Goal: Book appointment/travel/reservation

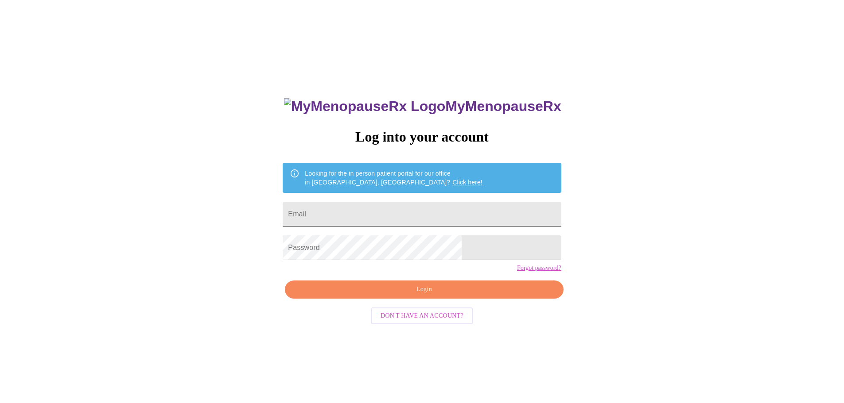
click at [423, 208] on input "Email" at bounding box center [422, 214] width 278 height 25
click at [391, 215] on input "Email" at bounding box center [422, 214] width 278 height 25
type input "[EMAIL_ADDRESS][DOMAIN_NAME]"
click at [439, 295] on span "Login" at bounding box center [424, 289] width 258 height 11
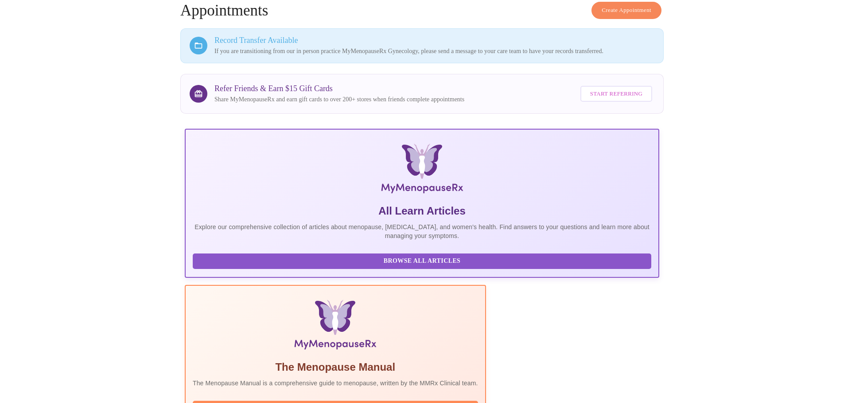
scroll to position [127, 0]
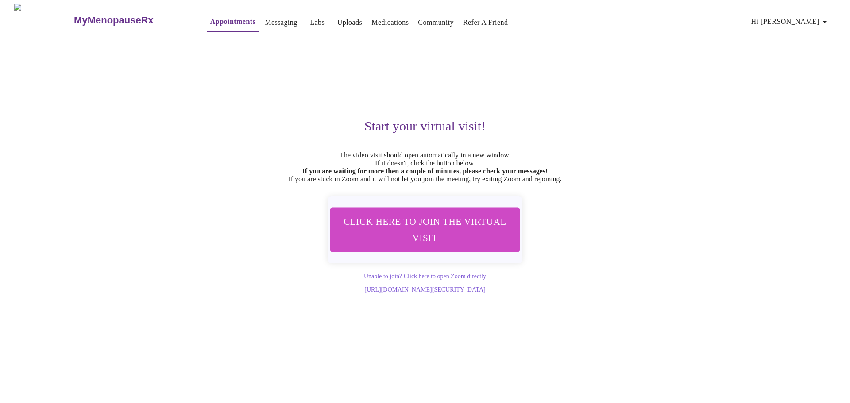
click at [210, 17] on link "Appointments" at bounding box center [232, 21] width 45 height 12
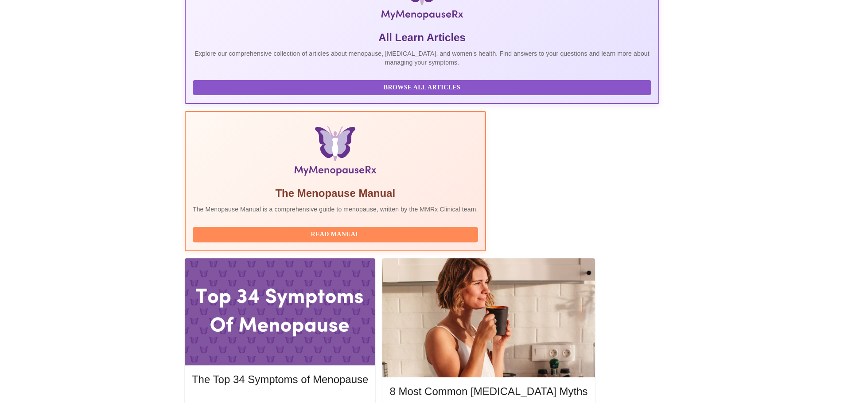
scroll to position [182, 0]
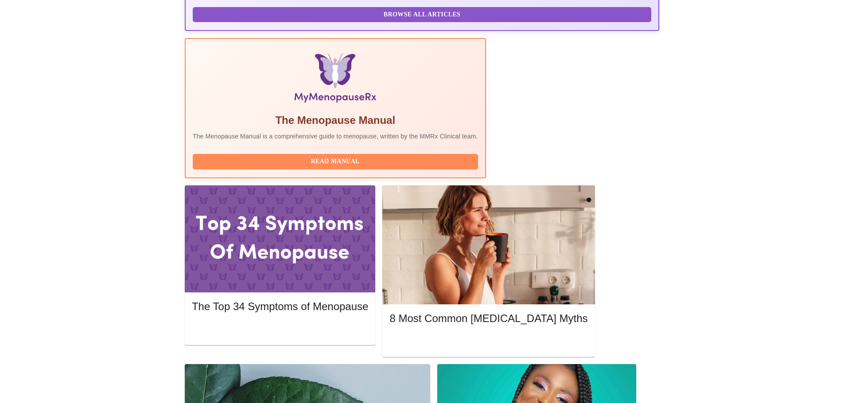
scroll to position [261, 0]
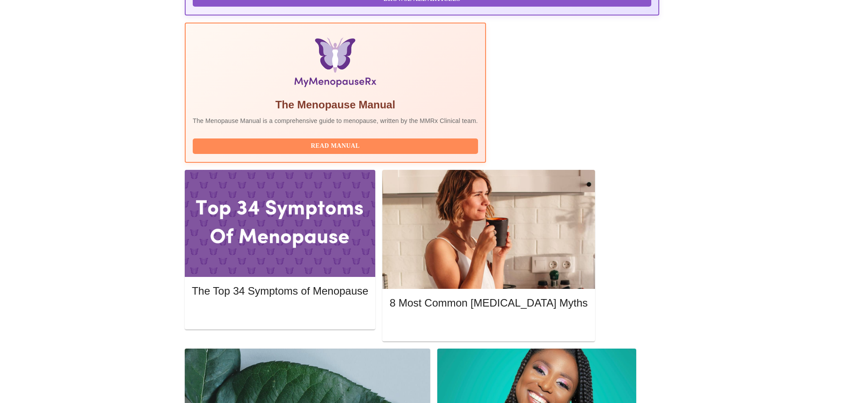
drag, startPoint x: 354, startPoint y: 280, endPoint x: 245, endPoint y: 279, distance: 108.5
copy h3 "[PERSON_NAME], MD, FACOG"
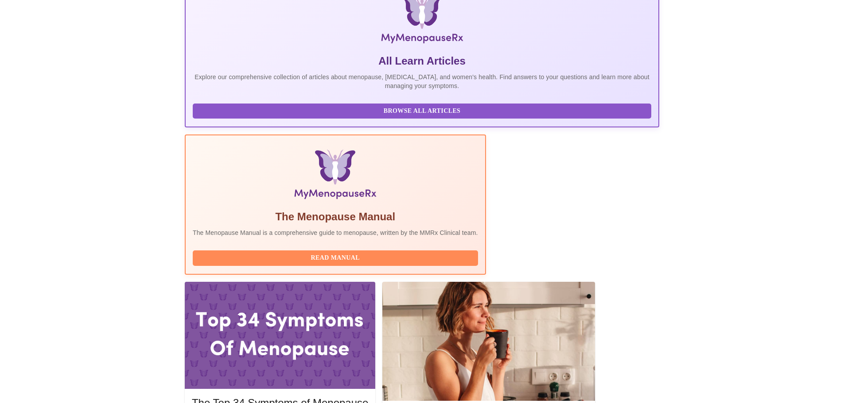
scroll to position [0, 0]
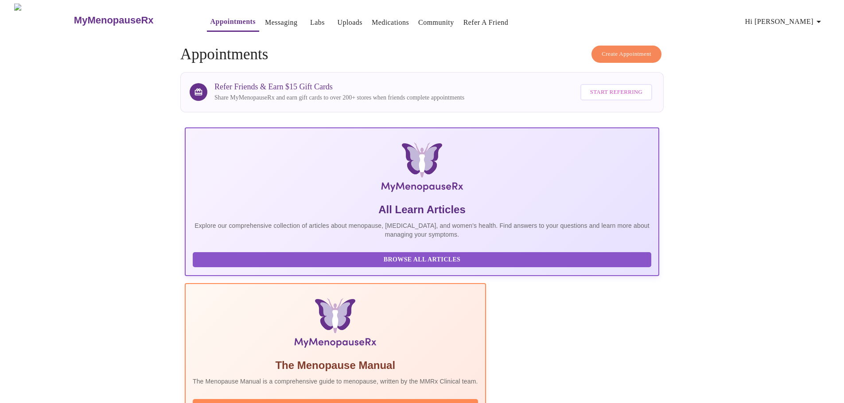
click at [619, 49] on span "Create Appointment" at bounding box center [626, 54] width 50 height 10
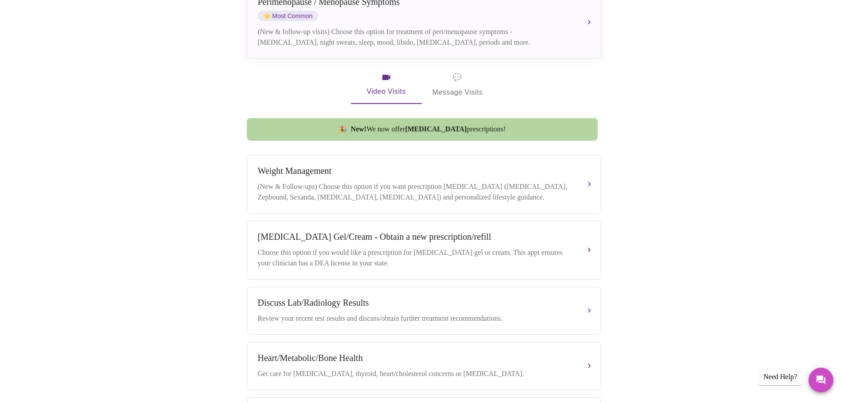
scroll to position [76, 0]
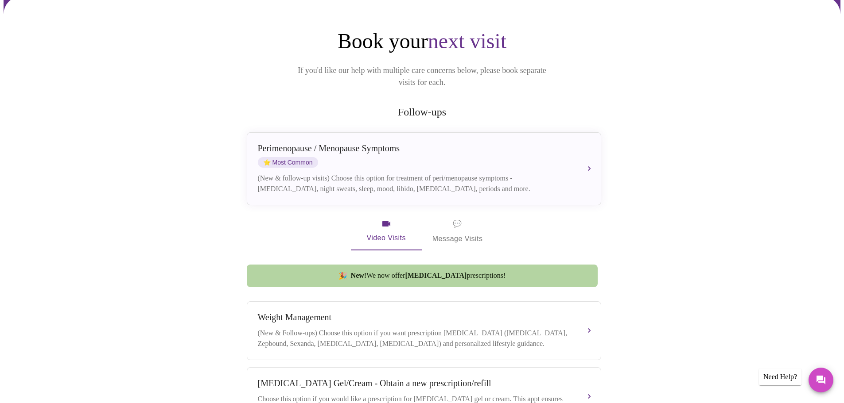
click at [423, 106] on h2 "Follow-ups" at bounding box center [422, 112] width 354 height 12
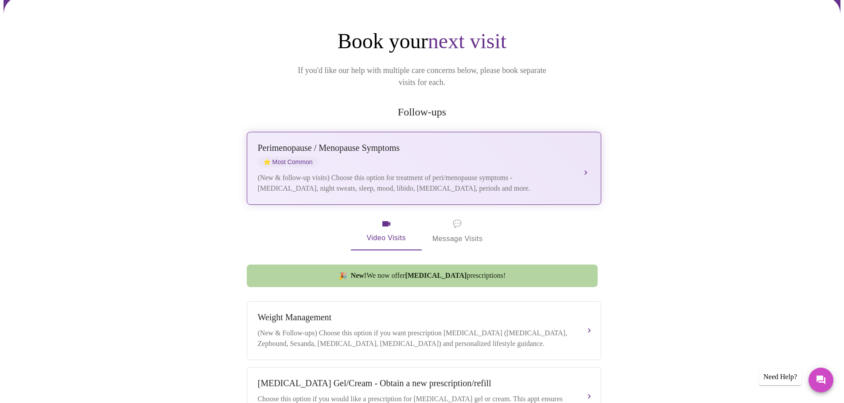
click at [463, 153] on div "[MEDICAL_DATA] / Menopause Symptoms ⭐ Most Common" at bounding box center [415, 155] width 314 height 24
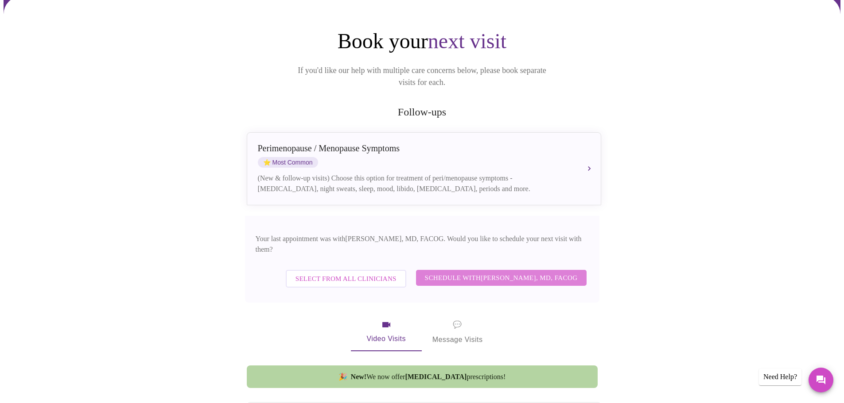
click at [504, 272] on span "Schedule with [PERSON_NAME], MD, FACOG" at bounding box center [501, 278] width 153 height 12
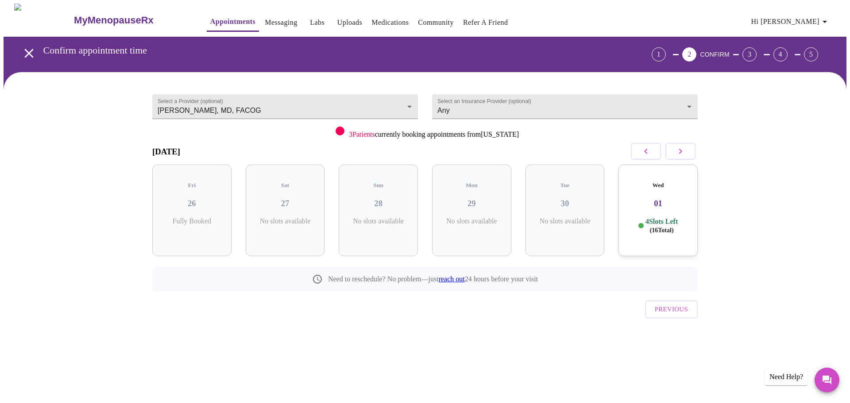
click at [685, 152] on icon "button" at bounding box center [680, 151] width 11 height 11
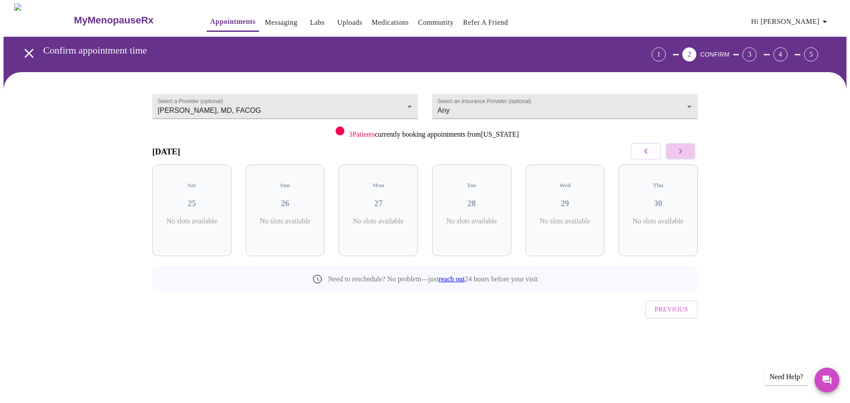
click at [685, 152] on icon "button" at bounding box center [680, 151] width 11 height 11
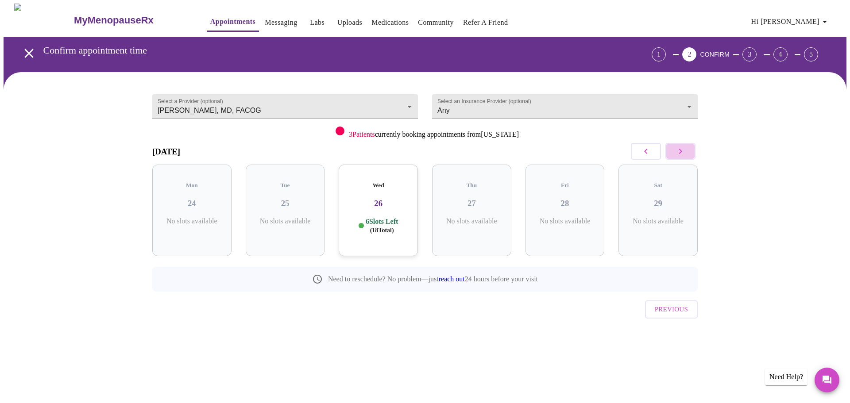
click at [685, 152] on icon "button" at bounding box center [680, 151] width 11 height 11
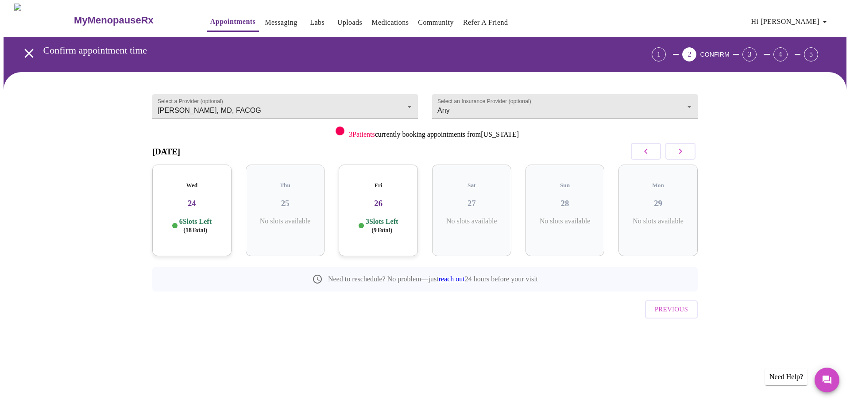
click at [647, 150] on icon "button" at bounding box center [646, 151] width 11 height 11
click at [287, 199] on h3 "19" at bounding box center [285, 204] width 65 height 10
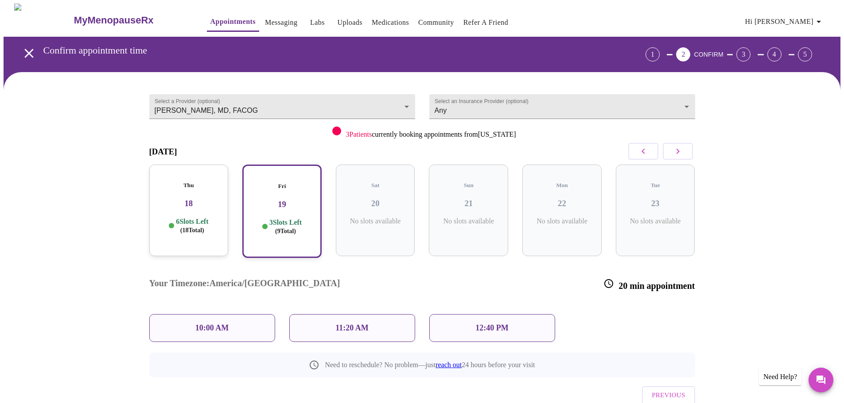
click at [463, 314] on div "12:40 PM" at bounding box center [492, 328] width 126 height 28
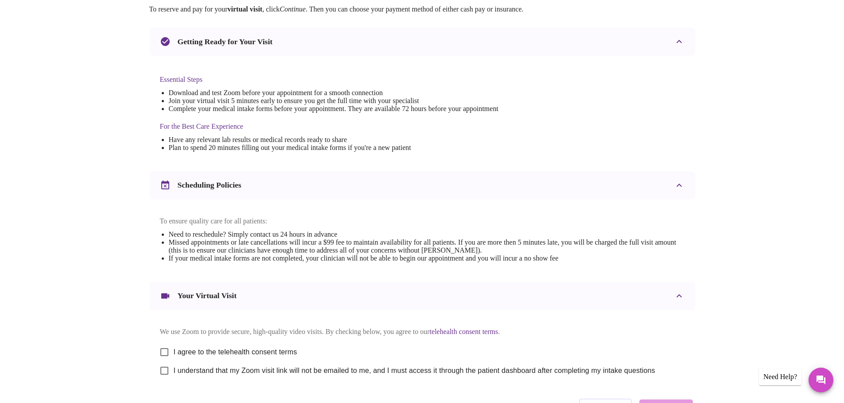
scroll to position [239, 0]
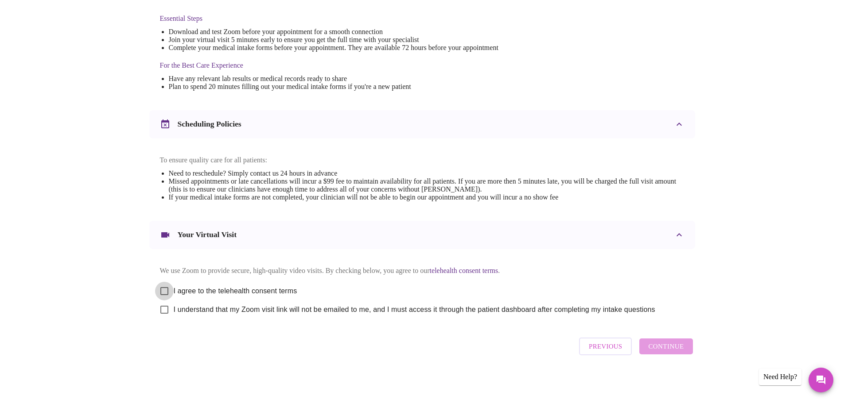
click at [168, 289] on input "I agree to the telehealth consent terms" at bounding box center [164, 291] width 19 height 19
checkbox input "true"
click at [164, 310] on input "I understand that my Zoom visit link will not be emailed to me, and I must acce…" at bounding box center [164, 310] width 19 height 19
checkbox input "true"
click at [593, 347] on span "Previous" at bounding box center [605, 347] width 33 height 12
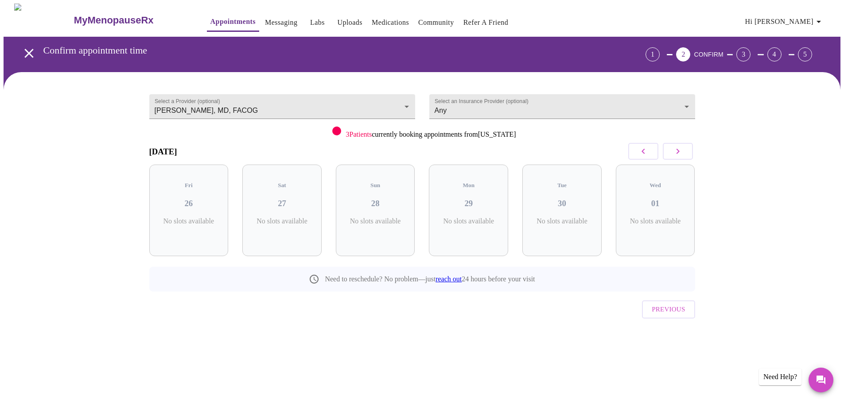
scroll to position [0, 0]
click at [641, 152] on icon "button" at bounding box center [646, 151] width 11 height 11
click at [685, 150] on icon "button" at bounding box center [680, 151] width 11 height 11
click at [686, 150] on button "button" at bounding box center [681, 151] width 30 height 17
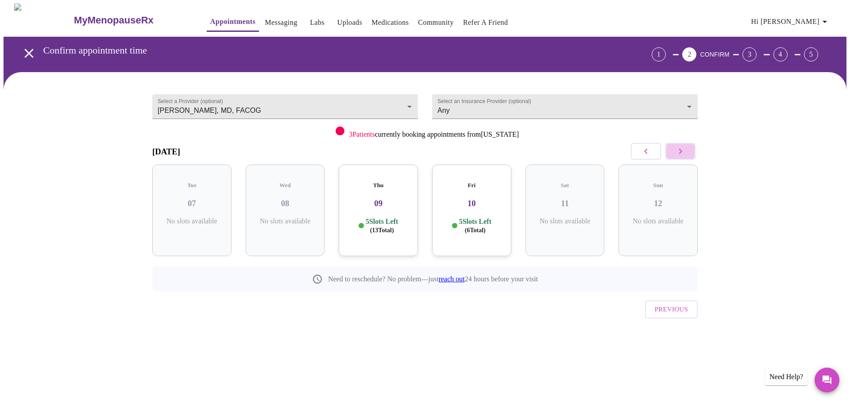
click at [686, 150] on button "button" at bounding box center [681, 151] width 30 height 17
click at [687, 150] on button "button" at bounding box center [681, 151] width 30 height 17
click at [688, 150] on button "button" at bounding box center [681, 151] width 30 height 17
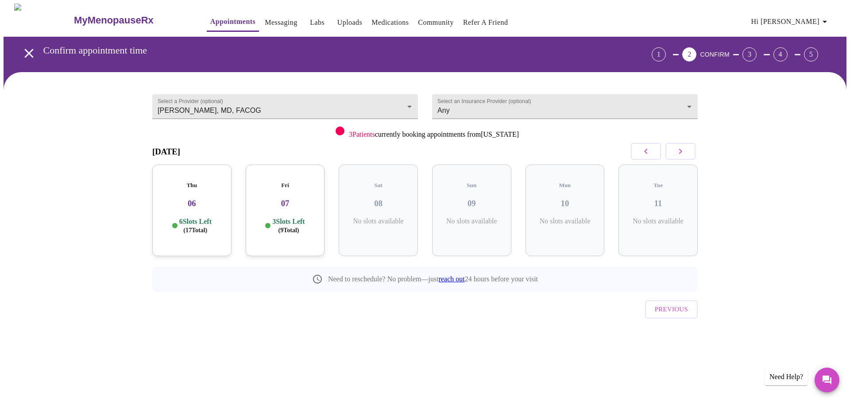
click at [688, 150] on button "button" at bounding box center [681, 151] width 30 height 17
click at [459, 199] on h3 "21" at bounding box center [471, 204] width 65 height 10
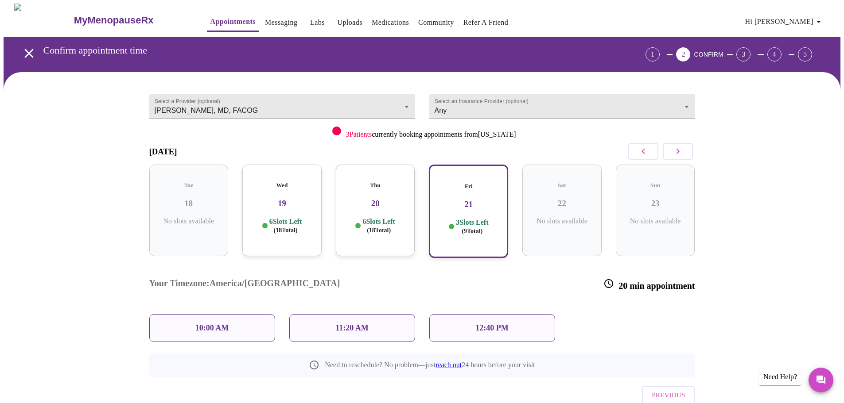
click at [492, 324] on p "12:40 PM" at bounding box center [491, 328] width 33 height 9
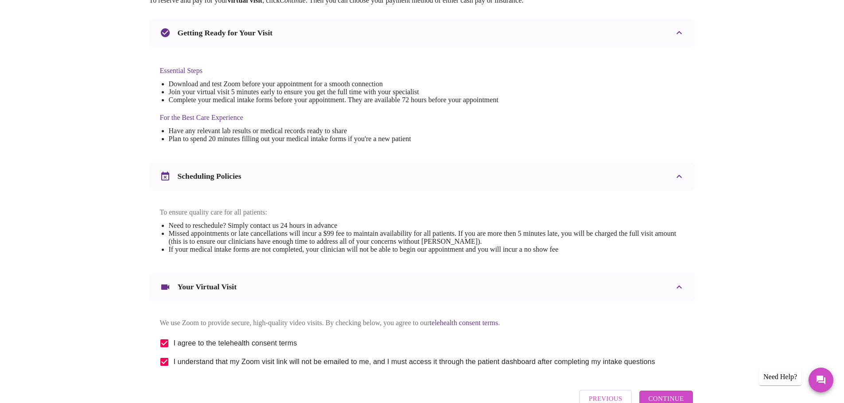
scroll to position [239, 0]
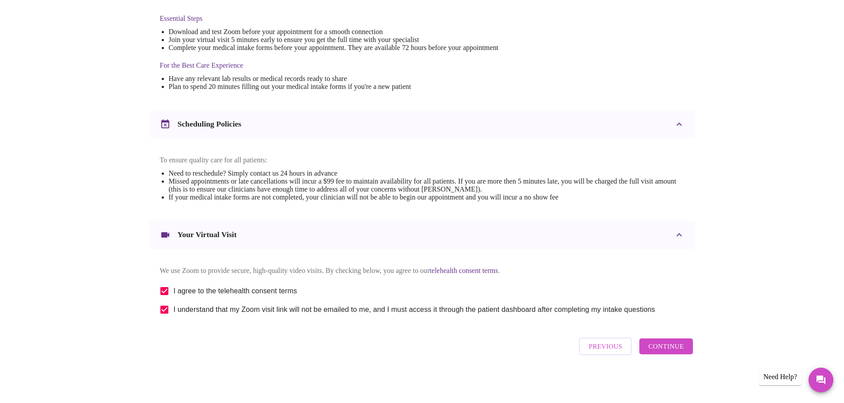
click at [664, 350] on span "Continue" at bounding box center [665, 347] width 35 height 12
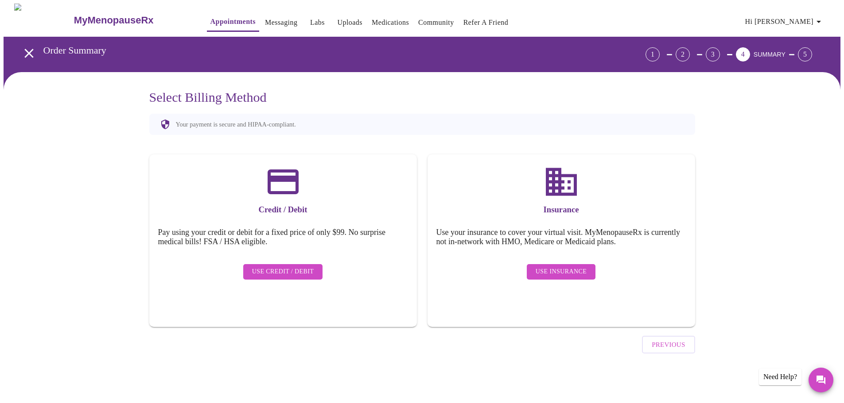
scroll to position [0, 0]
click at [576, 267] on span "Use Insurance" at bounding box center [563, 272] width 51 height 11
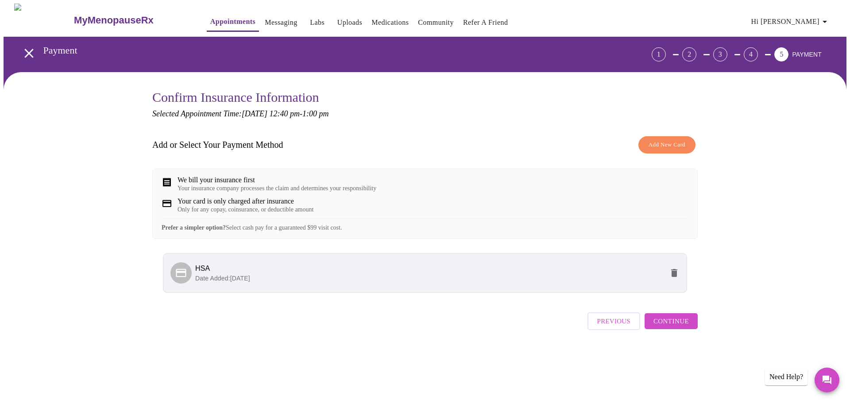
click at [673, 327] on span "Continue" at bounding box center [671, 322] width 35 height 12
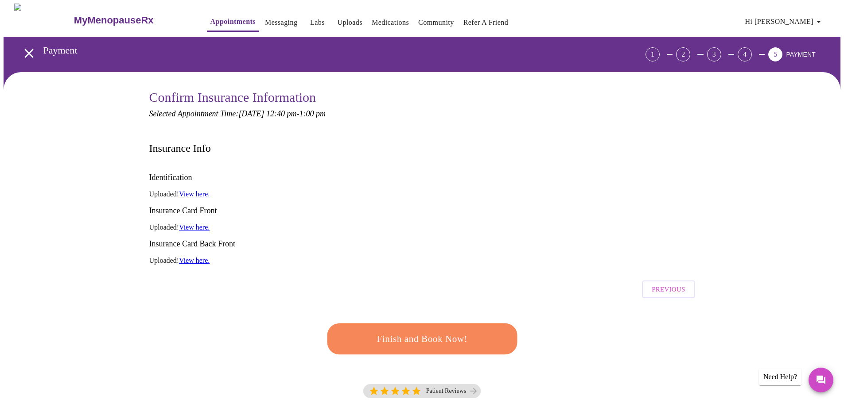
click at [422, 331] on span "Finish and Book Now!" at bounding box center [422, 339] width 164 height 16
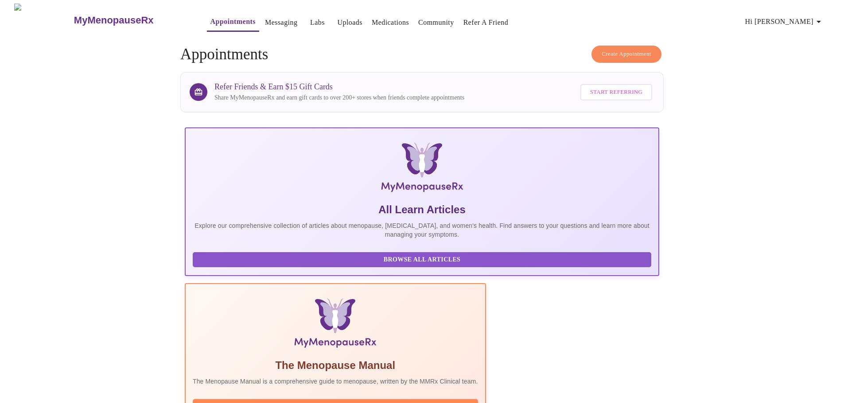
click at [265, 16] on link "Messaging" at bounding box center [281, 22] width 32 height 12
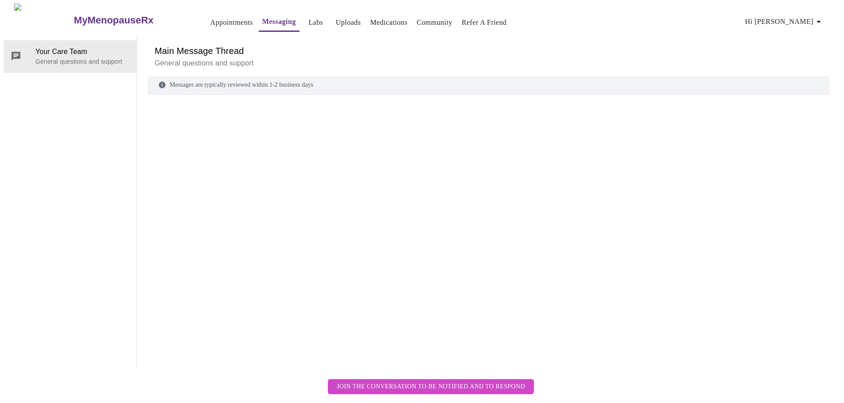
scroll to position [33, 0]
